Goal: Share content

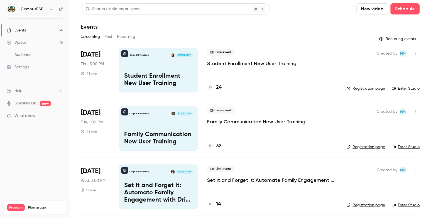
click at [110, 36] on button "Past" at bounding box center [108, 36] width 8 height 9
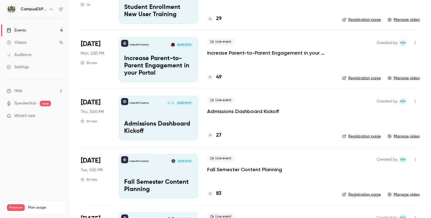
scroll to position [257, 0]
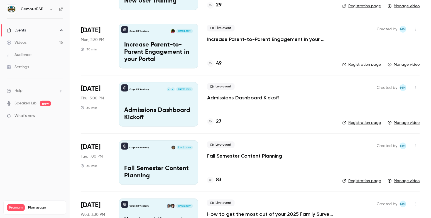
click at [174, 108] on p "Admissions Dashboard Kickoff" at bounding box center [158, 114] width 69 height 14
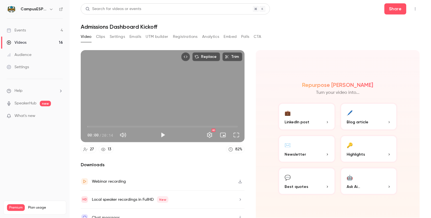
click at [136, 36] on button "Emails" at bounding box center [136, 36] width 12 height 9
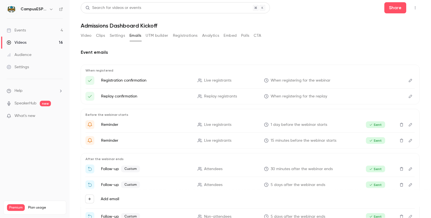
scroll to position [8, 0]
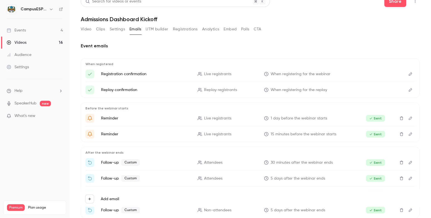
click at [404, 38] on div "Event emails When registered Registration confirmation Live registrants When re…" at bounding box center [250, 127] width 339 height 182
click at [20, 90] on span "Help" at bounding box center [18, 91] width 8 height 6
click at [91, 102] on span "Help center" at bounding box center [87, 102] width 21 height 6
click at [24, 91] on li "Help" at bounding box center [35, 91] width 56 height 6
click at [89, 83] on link "Talk to [GEOGRAPHIC_DATA]" at bounding box center [102, 84] width 61 height 15
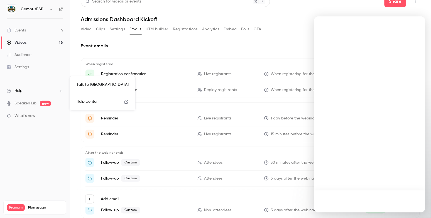
scroll to position [0, 0]
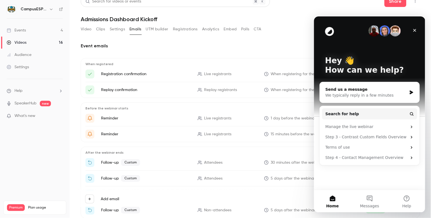
click at [365, 92] on div "Send us a message" at bounding box center [366, 89] width 82 height 6
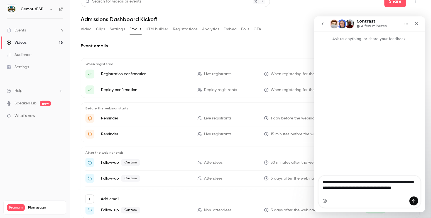
type textarea "**********"
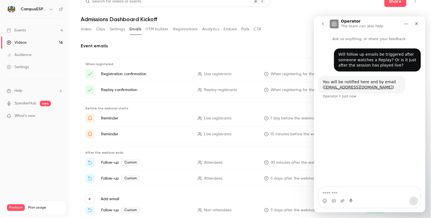
click at [22, 29] on div "Events" at bounding box center [16, 31] width 19 height 6
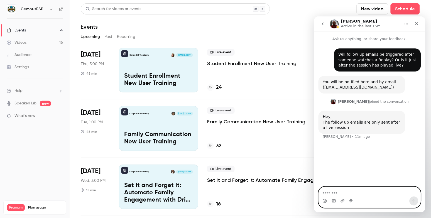
click at [348, 193] on textarea "Message…" at bounding box center [370, 191] width 102 height 9
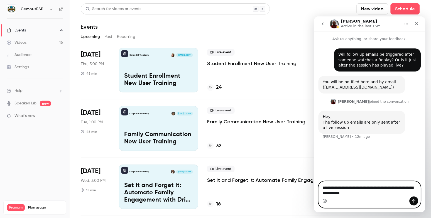
type textarea "**********"
drag, startPoint x: 373, startPoint y: 193, endPoint x: 309, endPoint y: 181, distance: 64.8
click at [314, 181] on html "**********" at bounding box center [369, 114] width 111 height 196
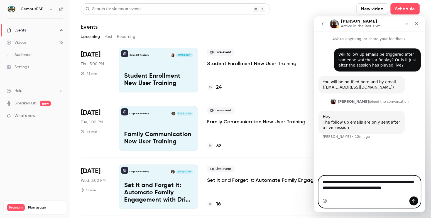
type textarea "**********"
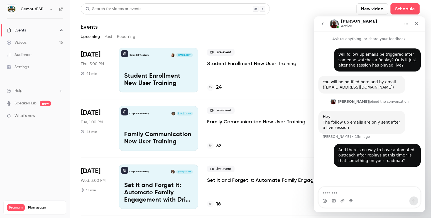
click at [23, 43] on div "Videos" at bounding box center [17, 43] width 20 height 6
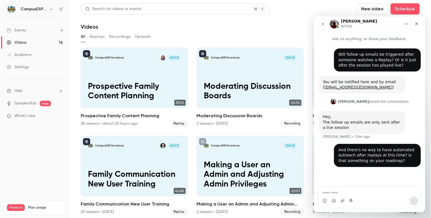
click at [107, 36] on div "All Replays Recordings Uploads" at bounding box center [250, 36] width 339 height 9
click at [101, 36] on button "Replays" at bounding box center [97, 36] width 15 height 9
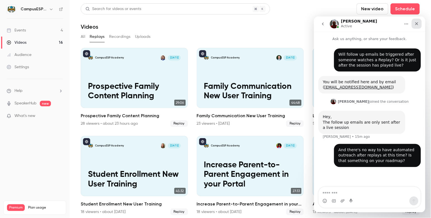
click at [416, 23] on icon "Close" at bounding box center [416, 23] width 3 height 3
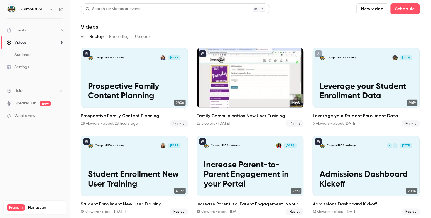
click at [256, 83] on p "Family Communication New User Training" at bounding box center [250, 91] width 93 height 19
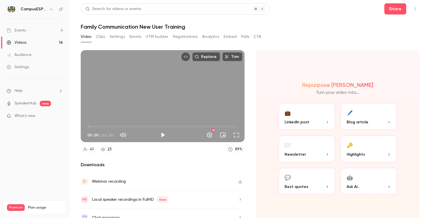
click at [215, 35] on button "Analytics" at bounding box center [210, 36] width 17 height 9
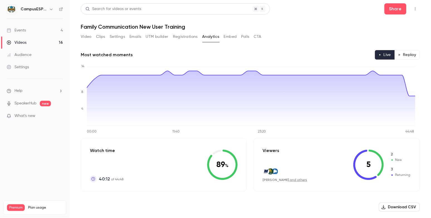
click at [407, 55] on button "Replay" at bounding box center [407, 54] width 25 height 9
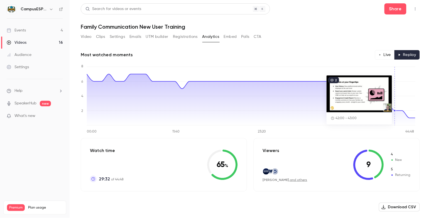
click at [384, 55] on button "Live" at bounding box center [385, 54] width 20 height 9
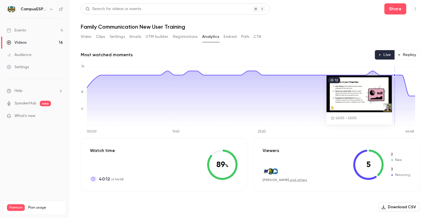
click at [400, 55] on button "Replay" at bounding box center [407, 54] width 25 height 9
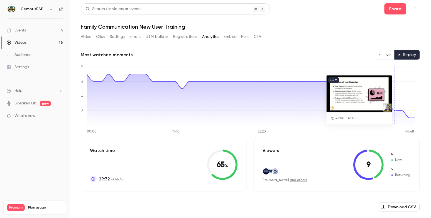
click at [379, 54] on icon "button" at bounding box center [380, 54] width 3 height 3
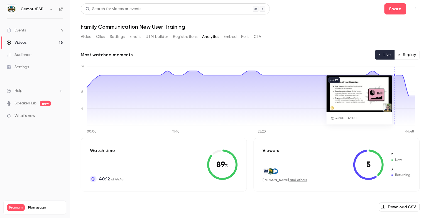
click at [403, 54] on button "Replay" at bounding box center [407, 54] width 25 height 9
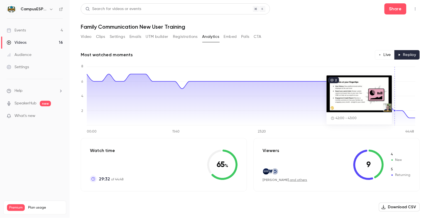
click at [380, 53] on button "Live" at bounding box center [385, 54] width 20 height 9
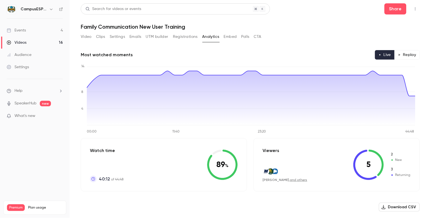
click at [189, 35] on button "Registrations" at bounding box center [185, 36] width 25 height 9
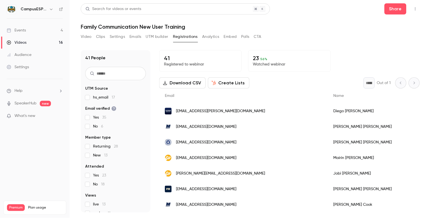
click at [25, 51] on link "Audience" at bounding box center [35, 55] width 70 height 12
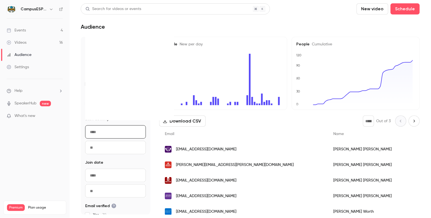
click at [94, 133] on input "From" at bounding box center [115, 131] width 61 height 13
click at [109, 65] on div "1" at bounding box center [108, 64] width 9 height 8
type input "**********"
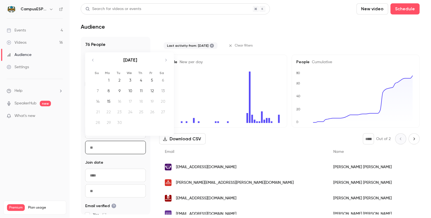
click at [108, 149] on input "To" at bounding box center [115, 147] width 61 height 13
click at [110, 102] on div "15" at bounding box center [108, 101] width 9 height 8
type input "**********"
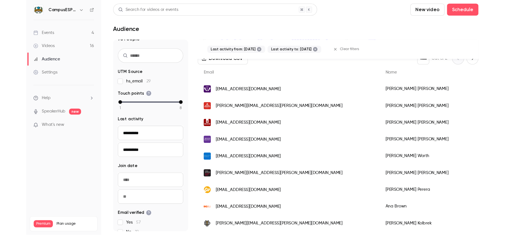
scroll to position [86, 0]
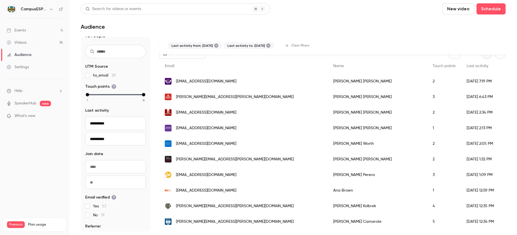
drag, startPoint x: 286, startPoint y: 231, endPoint x: 360, endPoint y: 229, distance: 74.4
click at [348, 218] on main "**********" at bounding box center [294, 117] width 448 height 235
drag, startPoint x: 365, startPoint y: 228, endPoint x: 395, endPoint y: 226, distance: 30.5
click at [395, 218] on div "[PERSON_NAME][EMAIL_ADDRESS][PERSON_NAME][DOMAIN_NAME] [PERSON_NAME] 5 [DATE] 1…" at bounding box center [428, 222] width 538 height 16
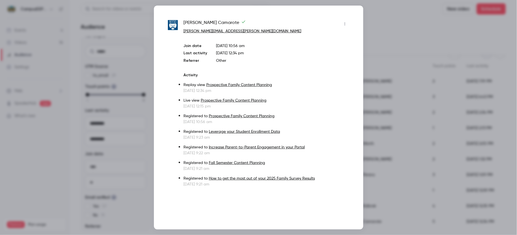
click at [431, 53] on div at bounding box center [258, 117] width 517 height 235
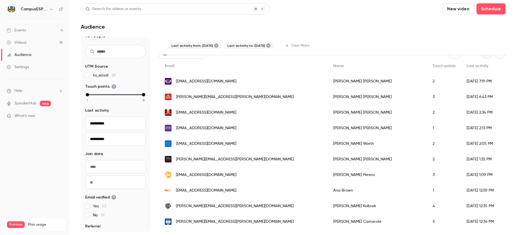
click at [213, 217] on div "[PERSON_NAME][EMAIL_ADDRESS][PERSON_NAME][DOMAIN_NAME]" at bounding box center [243, 222] width 169 height 16
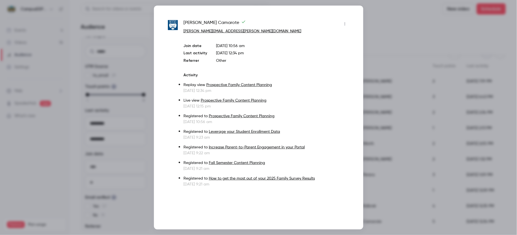
click at [423, 20] on div at bounding box center [258, 117] width 517 height 235
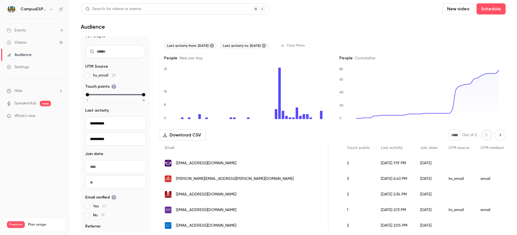
scroll to position [0, 0]
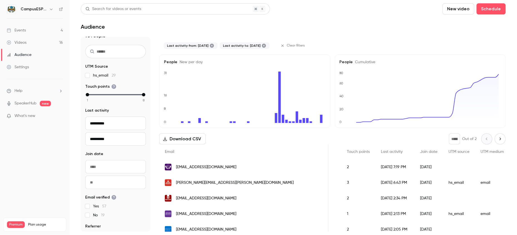
click at [206, 167] on span "[EMAIL_ADDRESS][DOMAIN_NAME]" at bounding box center [206, 167] width 60 height 6
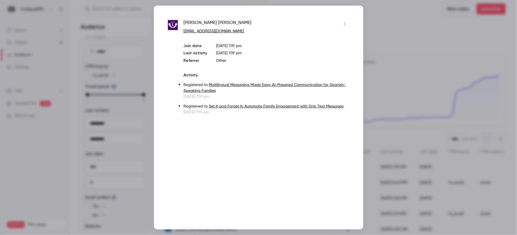
click at [412, 25] on div at bounding box center [258, 117] width 517 height 235
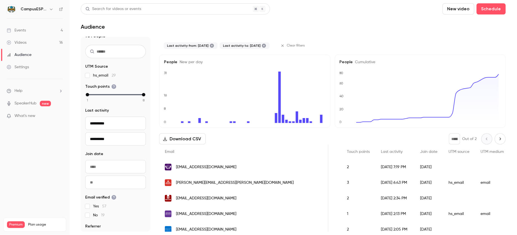
click at [21, 31] on div "Events" at bounding box center [16, 31] width 19 height 6
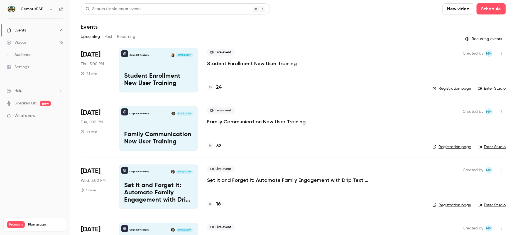
click at [107, 37] on button "Past" at bounding box center [108, 36] width 8 height 9
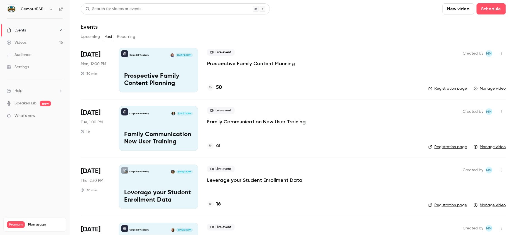
click at [175, 77] on p "Prospective Family Content Planning" at bounding box center [158, 80] width 69 height 14
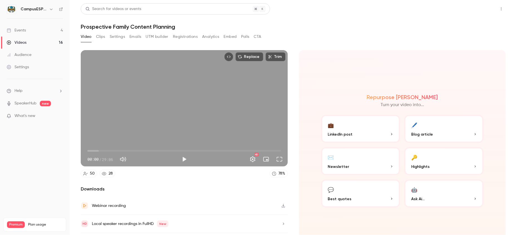
click at [431, 9] on button "Share" at bounding box center [482, 8] width 22 height 11
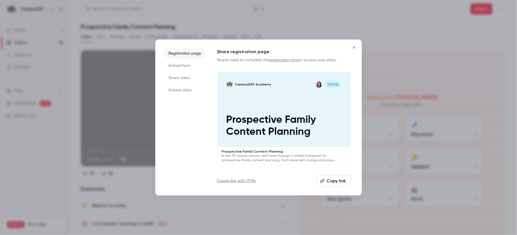
click at [330, 180] on button "Copy link" at bounding box center [334, 180] width 34 height 11
click at [355, 47] on icon "Close" at bounding box center [354, 47] width 3 height 3
